Goal: Information Seeking & Learning: Learn about a topic

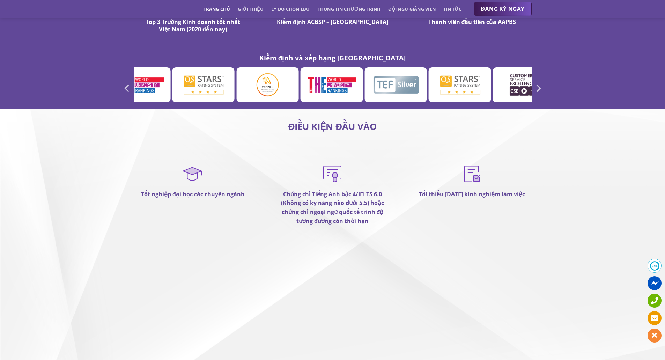
scroll to position [4566, 0]
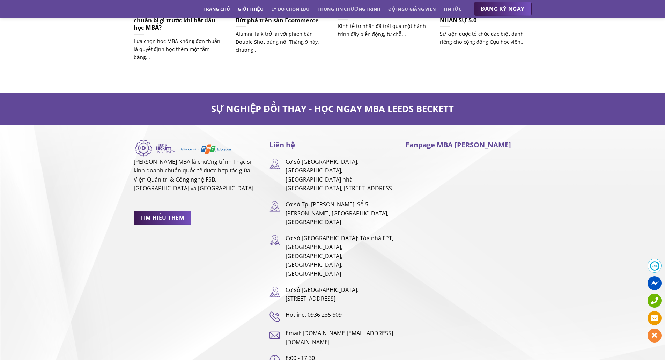
click at [248, 12] on link "Giới thiệu" at bounding box center [251, 9] width 26 height 13
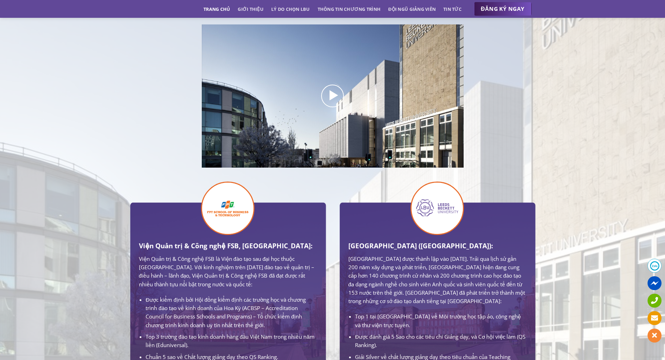
scroll to position [171, 0]
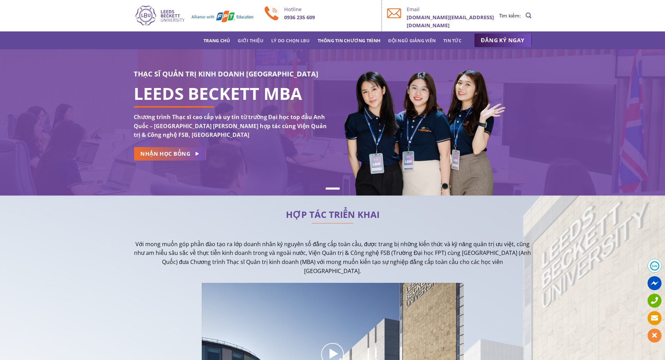
click at [333, 42] on link "Thông tin chương trình" at bounding box center [349, 40] width 63 height 13
click at [168, 16] on img at bounding box center [194, 16] width 120 height 22
click at [243, 42] on link "Giới thiệu" at bounding box center [251, 40] width 26 height 13
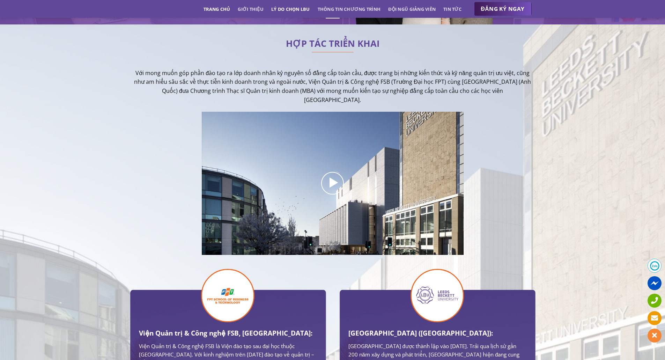
click at [290, 12] on link "Lý do chọn LBU" at bounding box center [290, 9] width 39 height 13
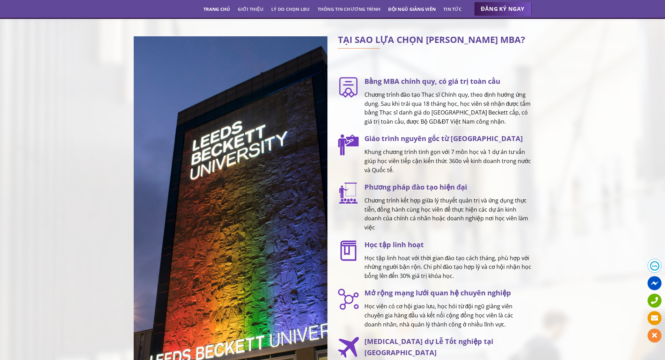
click at [426, 7] on link "Đội ngũ giảng viên" at bounding box center [411, 9] width 47 height 13
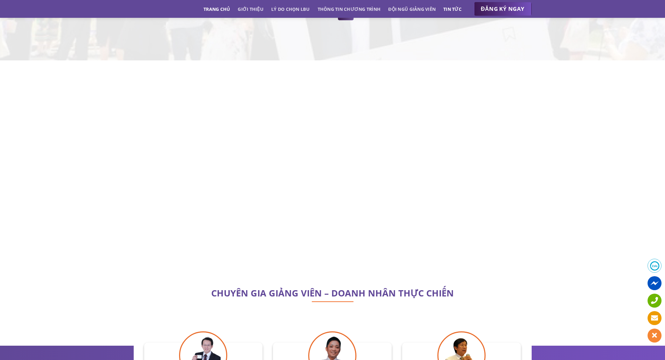
scroll to position [1998, 0]
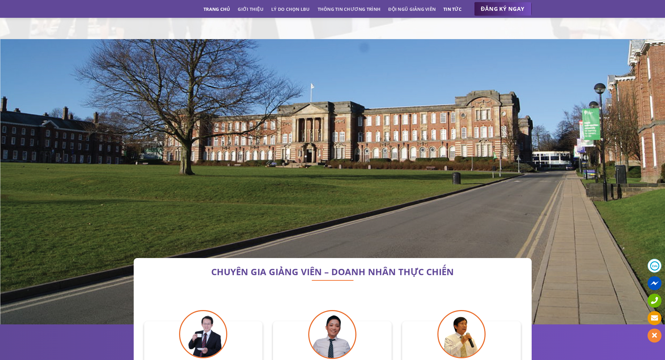
click at [448, 11] on link "Tin tức" at bounding box center [452, 9] width 18 height 13
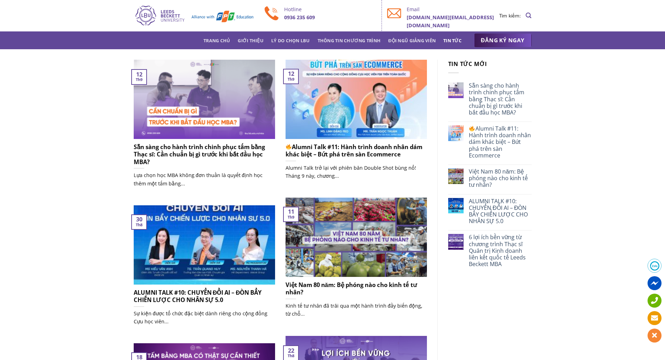
click at [455, 36] on link "Tin tức" at bounding box center [452, 40] width 18 height 13
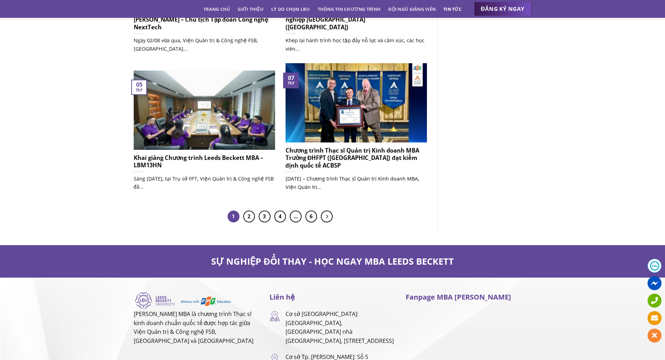
scroll to position [503, 0]
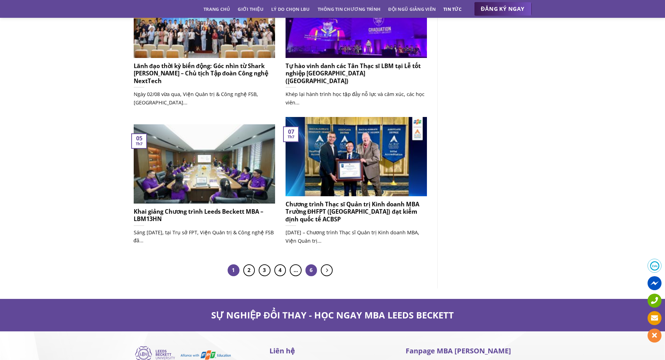
click at [310, 271] on link "6" at bounding box center [312, 270] width 12 height 12
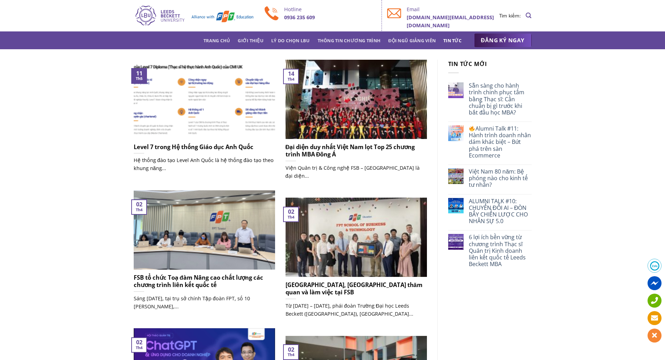
click at [156, 116] on img at bounding box center [204, 99] width 141 height 79
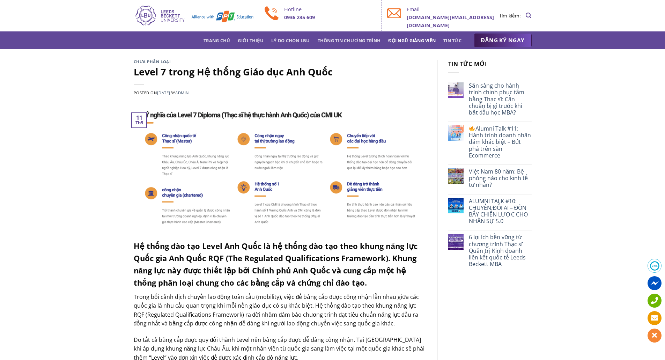
click at [398, 41] on link "Đội ngũ giảng viên" at bounding box center [411, 40] width 47 height 13
drag, startPoint x: 441, startPoint y: 35, endPoint x: 444, endPoint y: 37, distance: 4.0
click at [441, 34] on ul "Trang chủ Giới thiệu Lý do chọn LBU Thông tin chương trình Đội ngũ giảng viên T…" at bounding box center [333, 40] width 258 height 13
click at [453, 42] on link "Tin tức" at bounding box center [452, 40] width 18 height 13
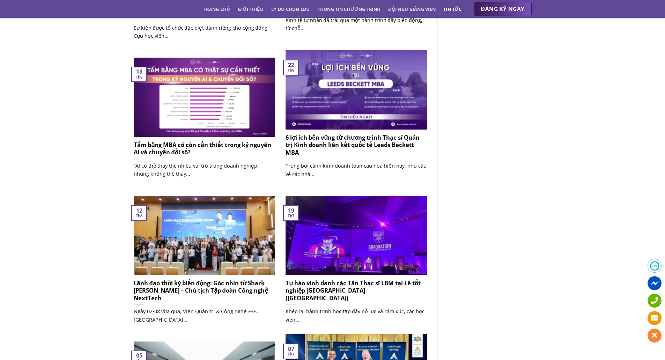
scroll to position [524, 0]
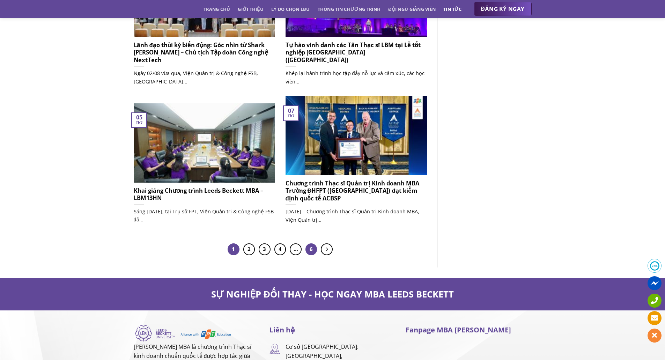
click at [313, 250] on link "6" at bounding box center [312, 249] width 12 height 12
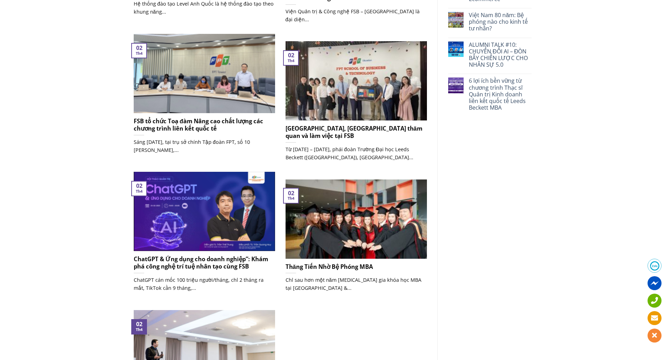
scroll to position [408, 0]
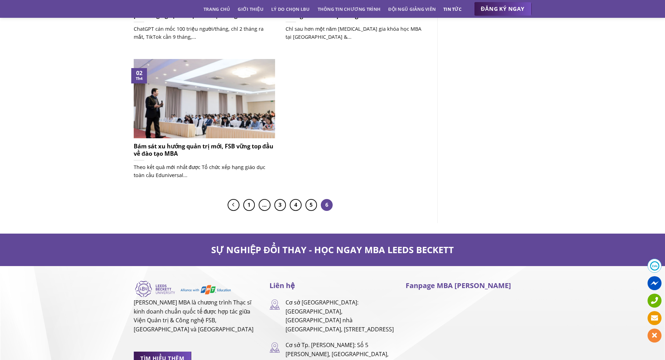
click at [232, 149] on h5 "Bám sát xu hướng quản trị mới, FSB vững top đầu về đào tạo MBA" at bounding box center [204, 149] width 141 height 15
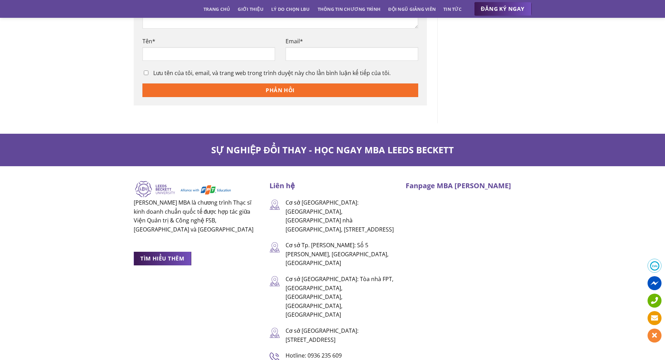
scroll to position [1330, 0]
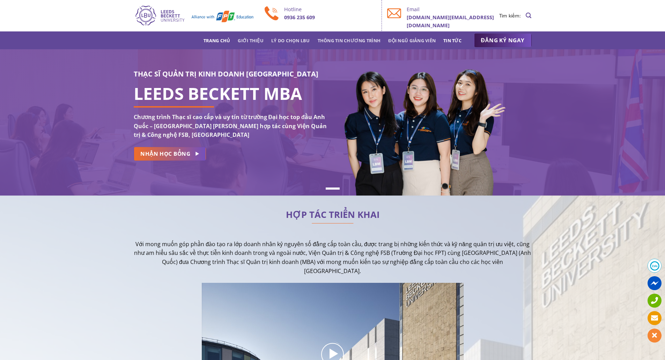
click at [451, 39] on link "Tin tức" at bounding box center [452, 40] width 18 height 13
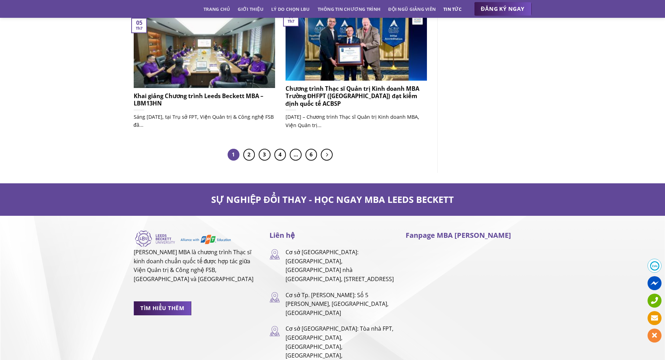
scroll to position [582, 0]
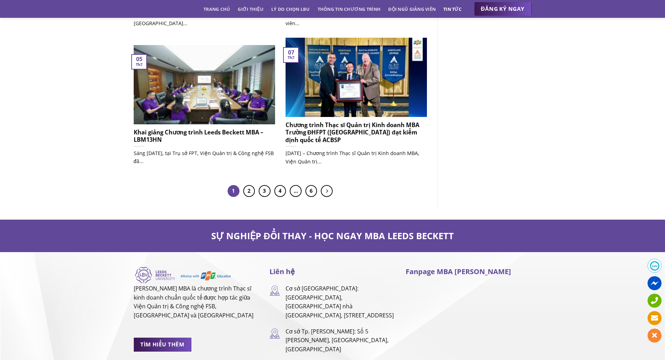
click at [311, 182] on div "Chương trình Thạc sĩ Quản trị Kinh doanh MBA Trường ĐHFPT ([GEOGRAPHIC_DATA]) đ…" at bounding box center [356, 111] width 152 height 146
click at [313, 188] on link "6" at bounding box center [312, 191] width 12 height 12
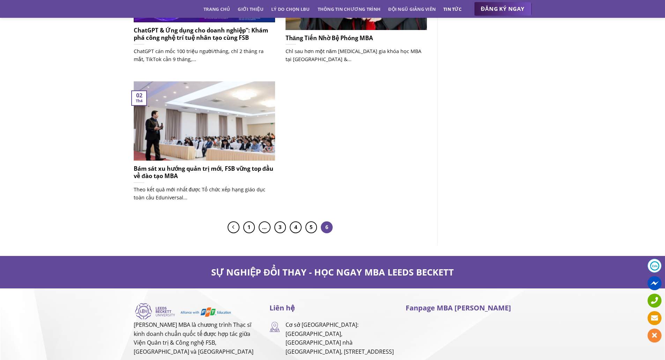
scroll to position [342, 0]
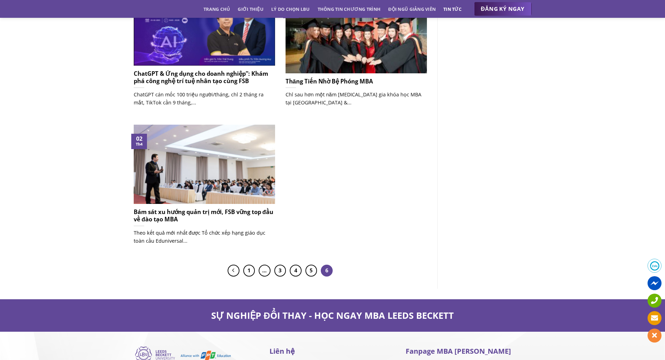
click at [229, 180] on img at bounding box center [204, 164] width 141 height 79
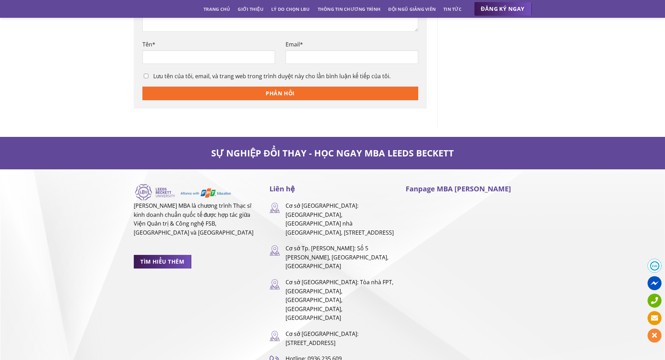
scroll to position [1330, 0]
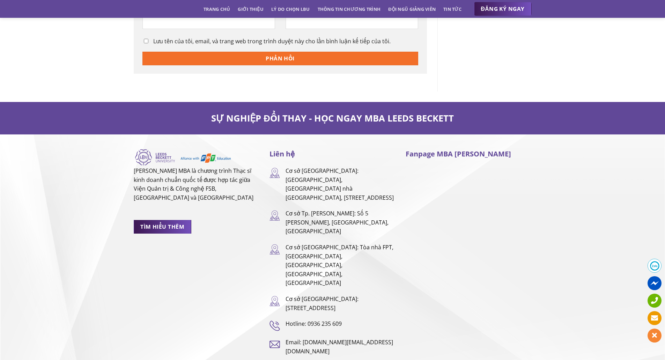
drag, startPoint x: 222, startPoint y: 221, endPoint x: 208, endPoint y: 226, distance: 14.4
click at [208, 226] on div "[PERSON_NAME] MBA là chương trình Thạc sĩ kinh doanh chuẩn quốc tế được hợp tác…" at bounding box center [197, 261] width 136 height 226
drag, startPoint x: 482, startPoint y: 272, endPoint x: 472, endPoint y: 277, distance: 11.1
drag, startPoint x: 472, startPoint y: 277, endPoint x: 427, endPoint y: 286, distance: 46.0
click at [426, 286] on div "Fanpage MBA [PERSON_NAME]" at bounding box center [469, 261] width 136 height 226
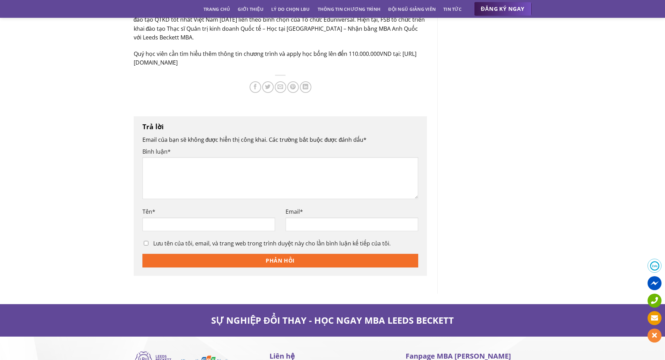
scroll to position [0, 0]
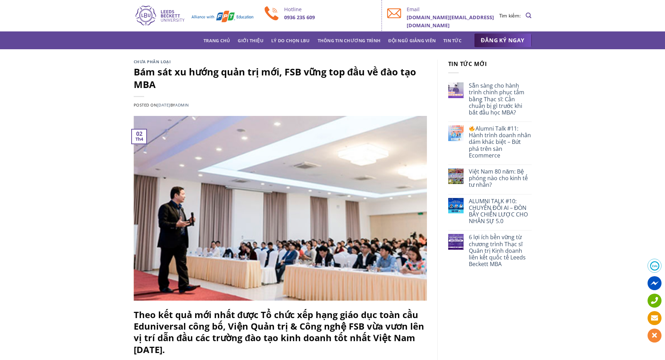
drag, startPoint x: 594, startPoint y: 76, endPoint x: 588, endPoint y: 38, distance: 38.1
click at [593, 39] on div "Trang chủ Giới thiệu Lý do chọn LBU Thông tin chương trình Đội ngũ giảng viên T…" at bounding box center [332, 40] width 665 height 18
drag, startPoint x: 615, startPoint y: 101, endPoint x: 619, endPoint y: 74, distance: 27.2
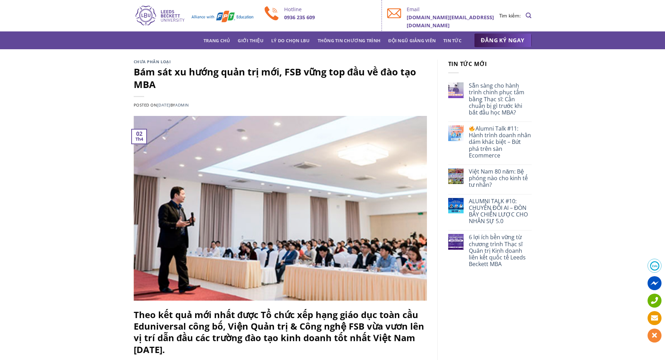
drag, startPoint x: 569, startPoint y: 67, endPoint x: 573, endPoint y: 51, distance: 16.2
click at [299, 38] on link "Lý do chọn LBU" at bounding box center [290, 40] width 39 height 13
